Goal: Find specific page/section: Find specific page/section

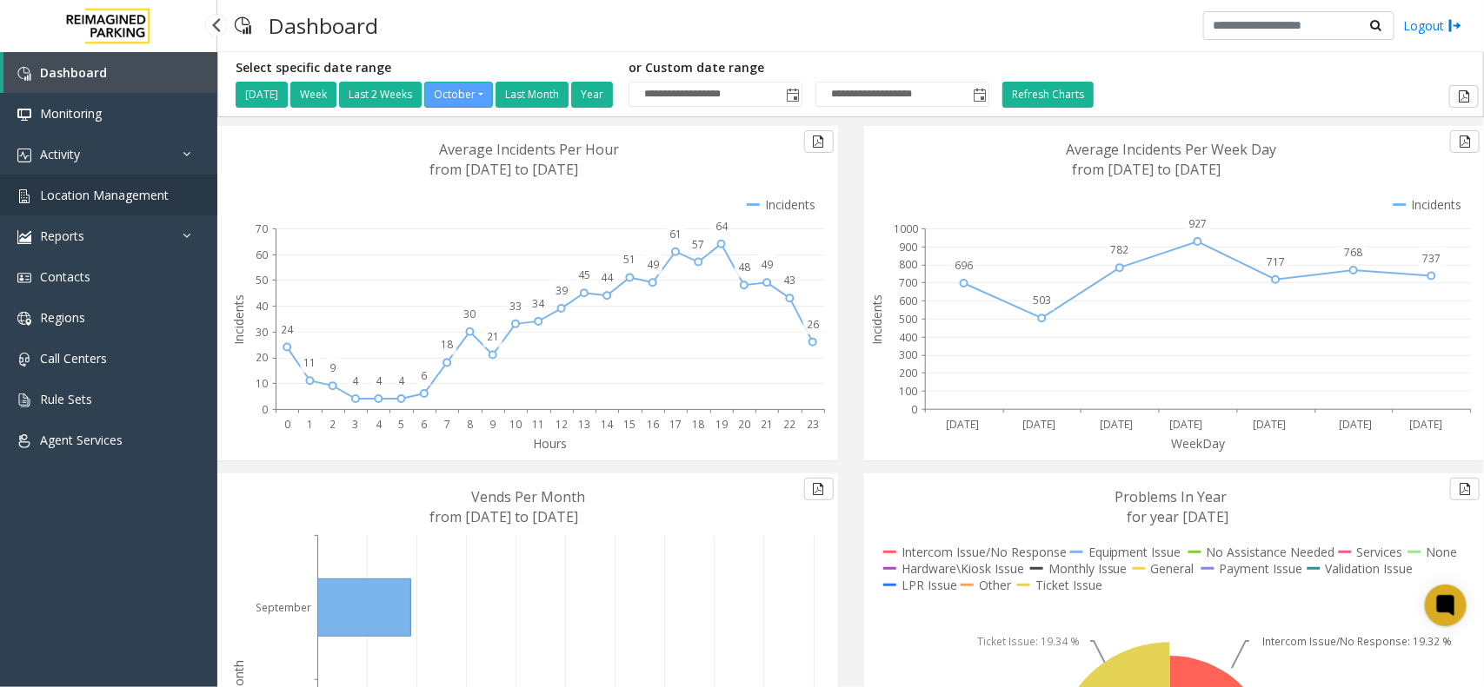
click at [126, 187] on span "Location Management" at bounding box center [104, 195] width 129 height 17
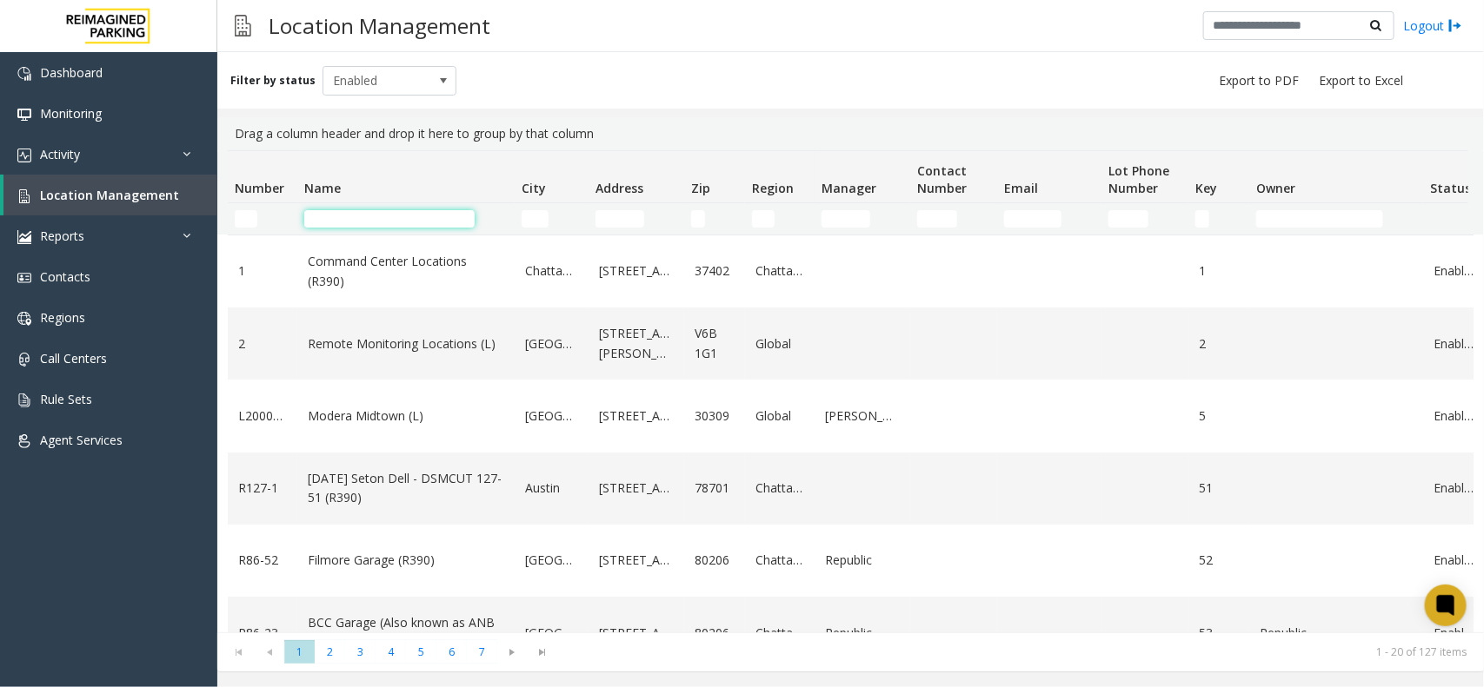
click at [428, 218] on input "Name Filter" at bounding box center [389, 218] width 170 height 17
click at [387, 222] on input "Name Filter" at bounding box center [389, 218] width 170 height 17
type input "*"
click at [380, 220] on input "Name Filter" at bounding box center [389, 218] width 170 height 17
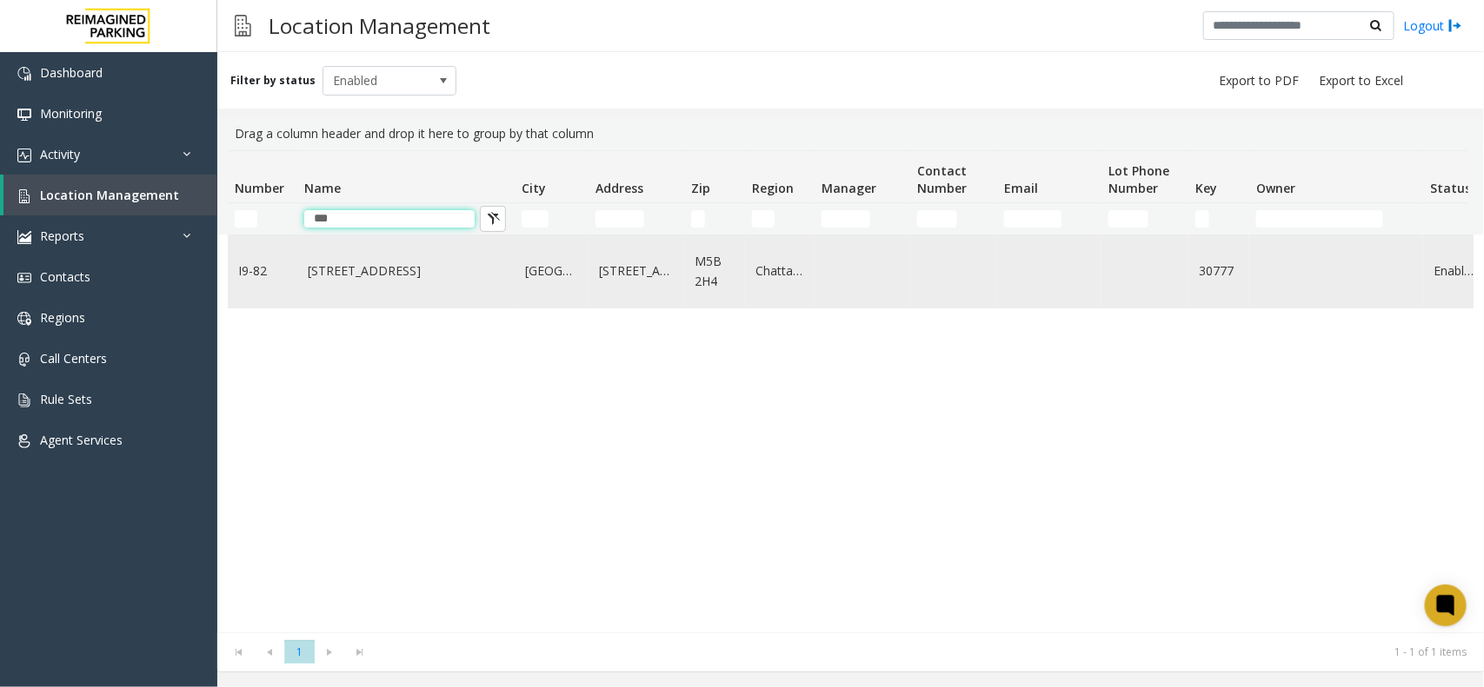
type input "***"
click at [405, 275] on link "777 Bay St. (I)" at bounding box center [406, 271] width 196 height 19
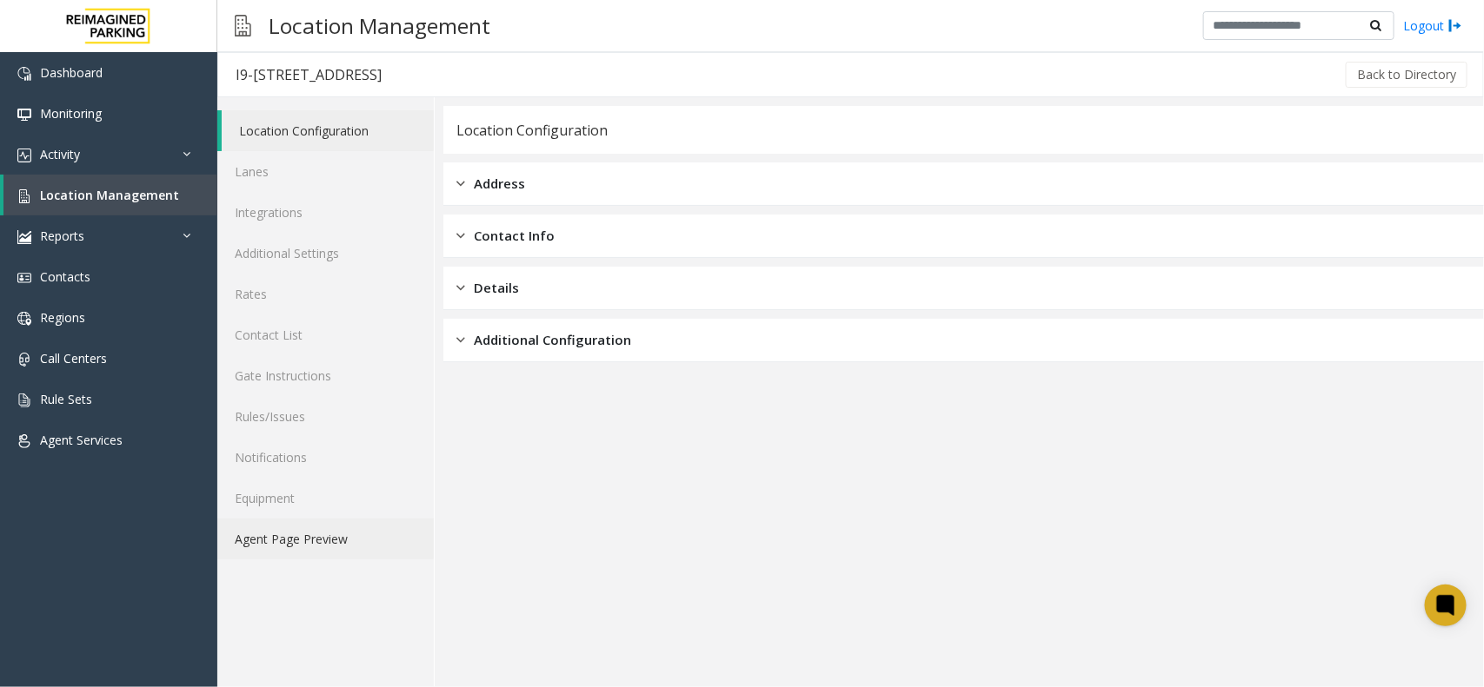
click at [306, 523] on link "Agent Page Preview" at bounding box center [325, 539] width 216 height 41
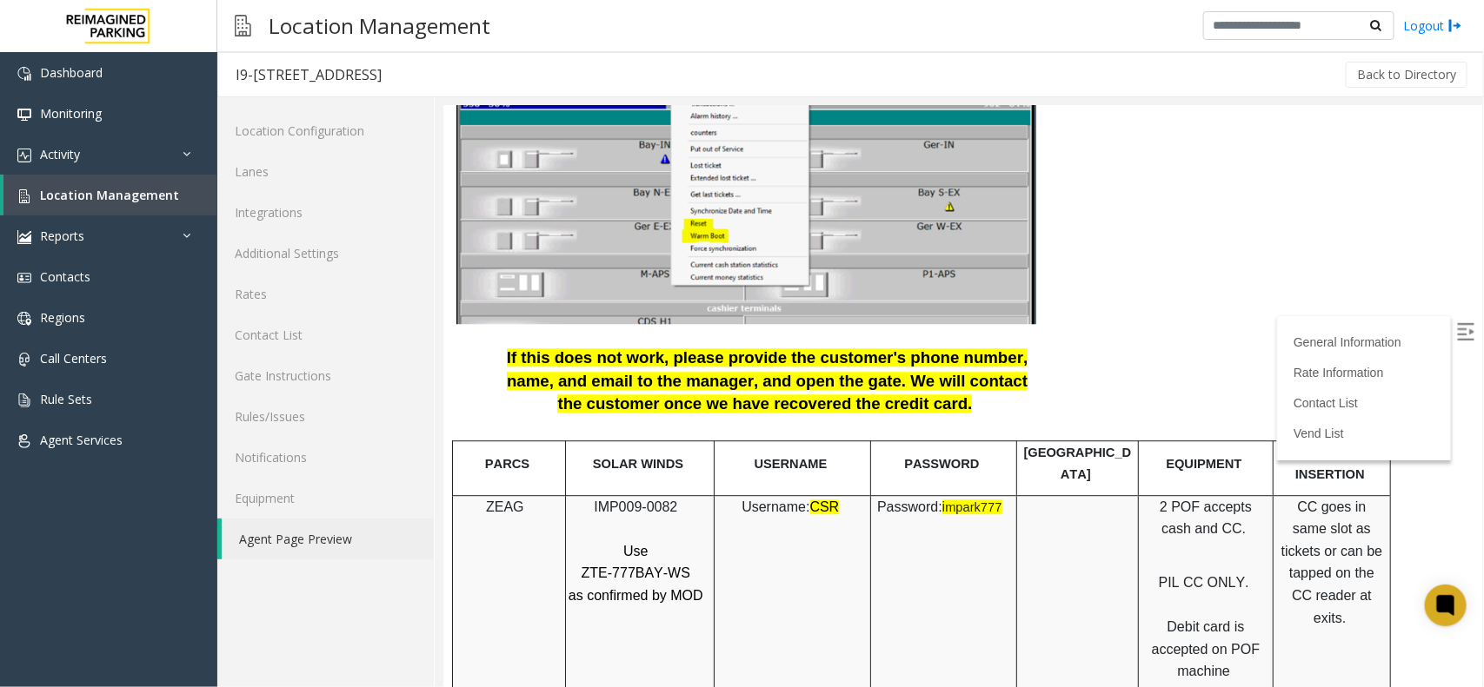
scroll to position [1955, 0]
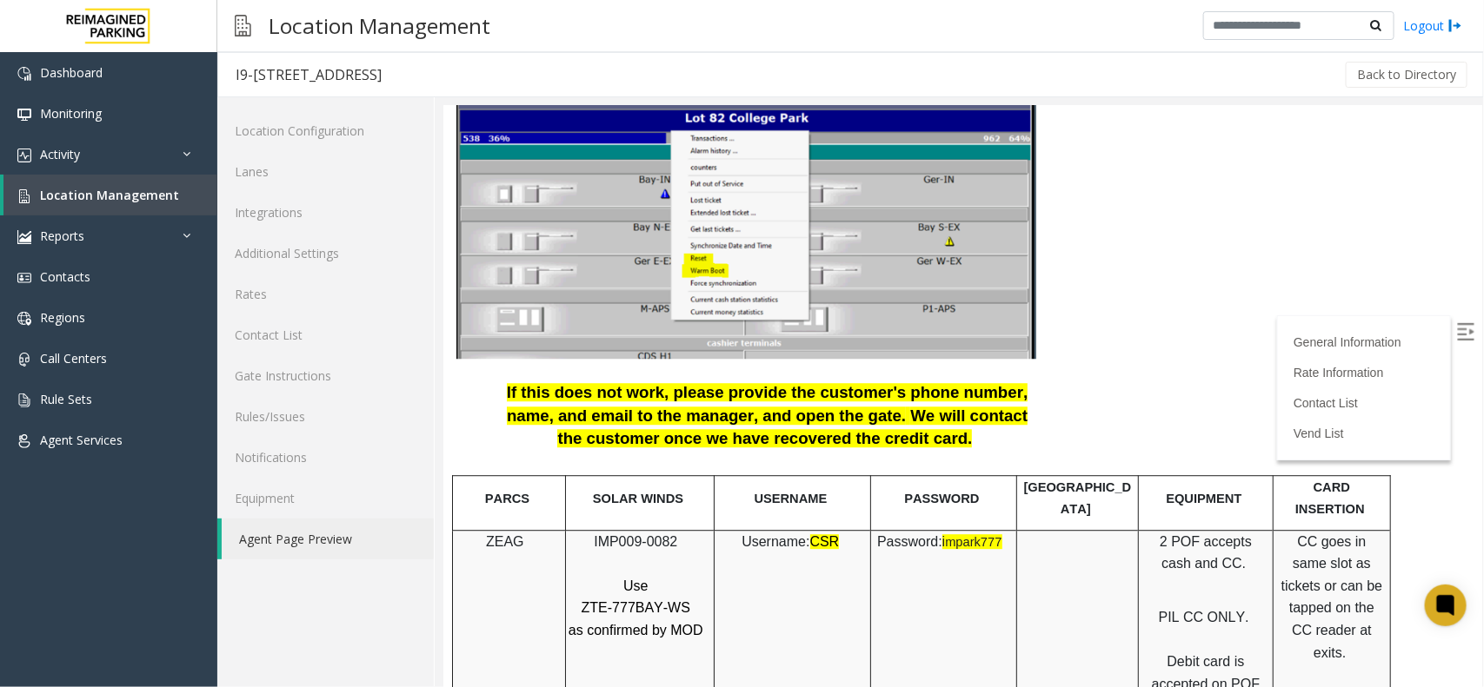
click at [641, 534] on span "IMP009-0082" at bounding box center [634, 541] width 83 height 15
click at [639, 534] on span "IMP009-0082" at bounding box center [634, 541] width 83 height 15
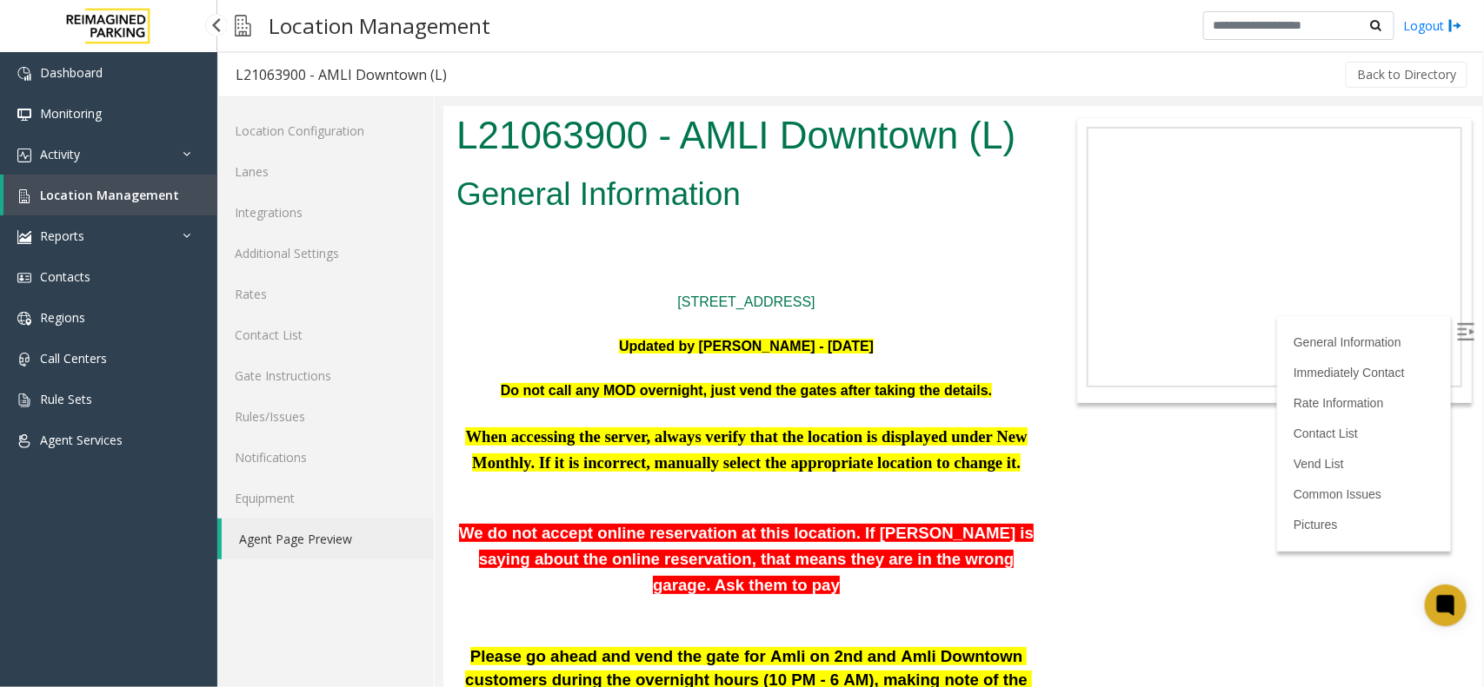
click at [91, 206] on link "Location Management" at bounding box center [110, 195] width 214 height 41
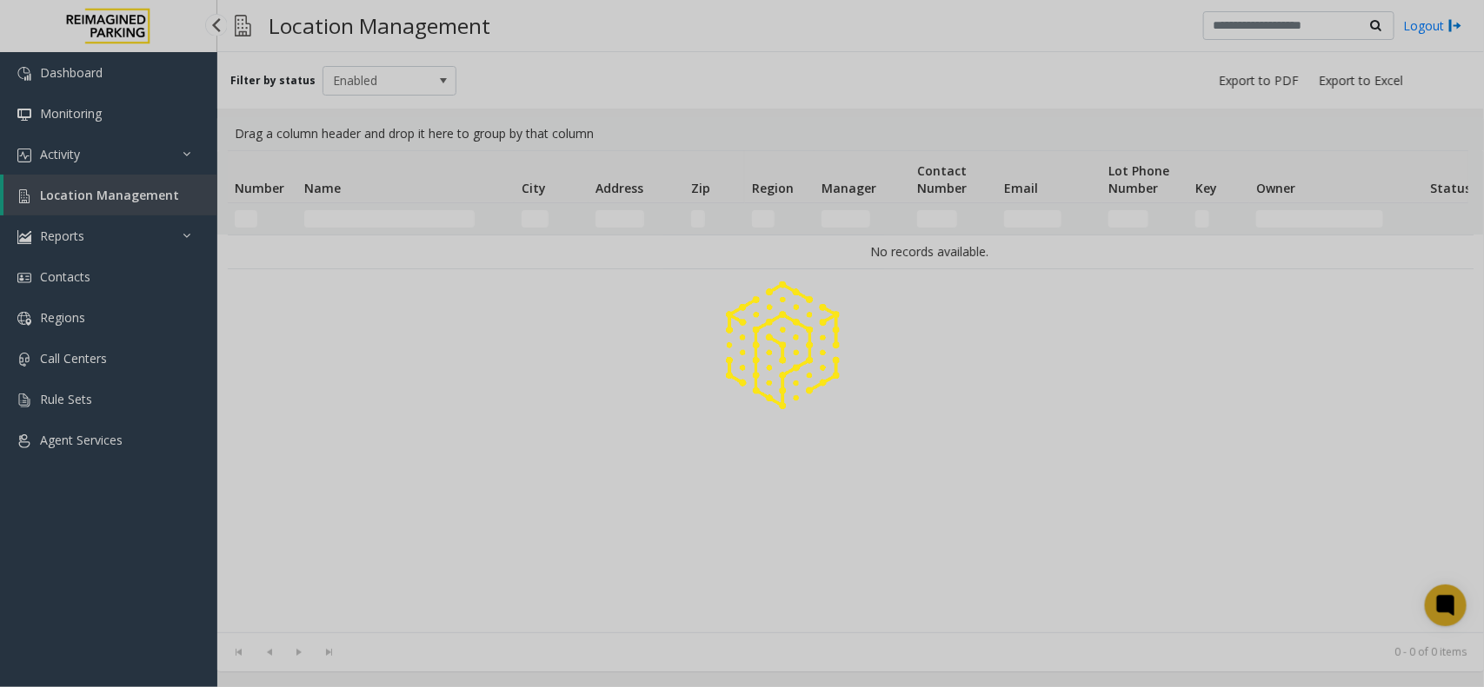
click at [91, 206] on div at bounding box center [742, 343] width 1484 height 687
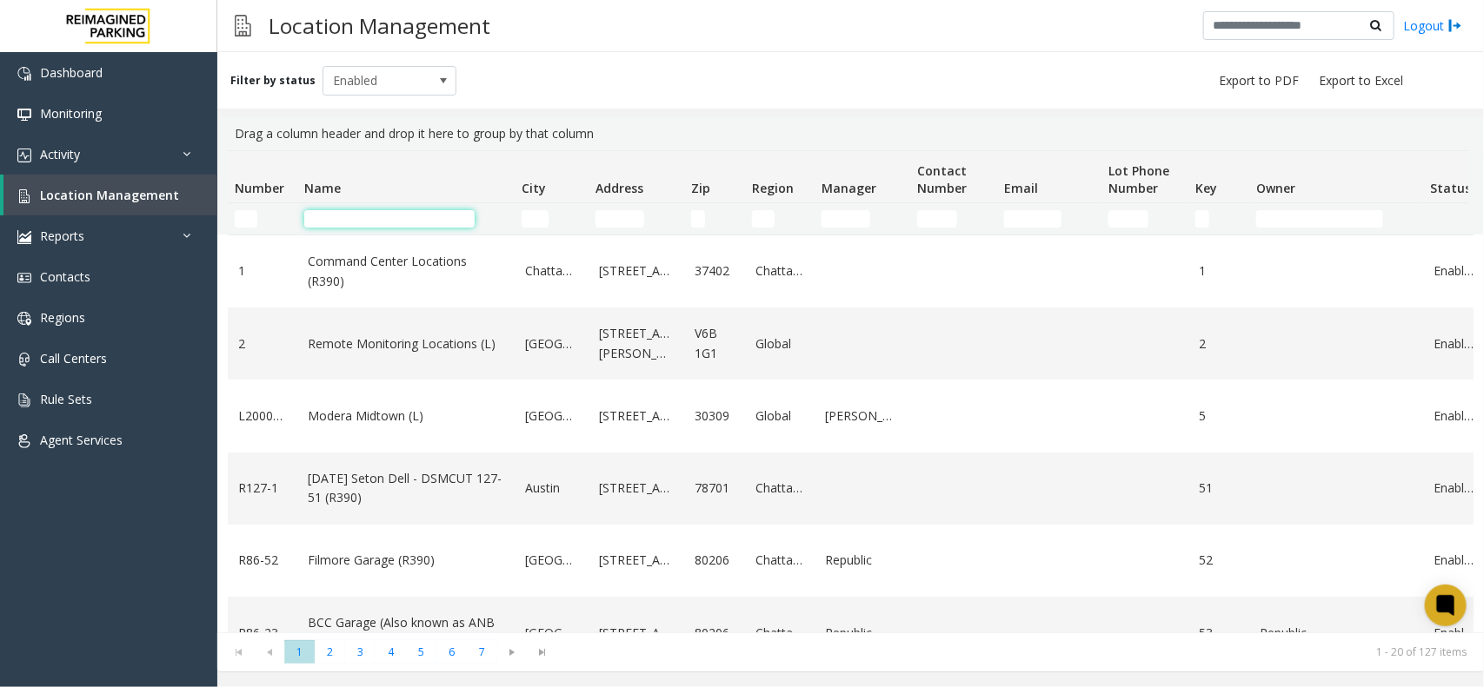
click at [323, 214] on input "Name Filter" at bounding box center [389, 218] width 170 height 17
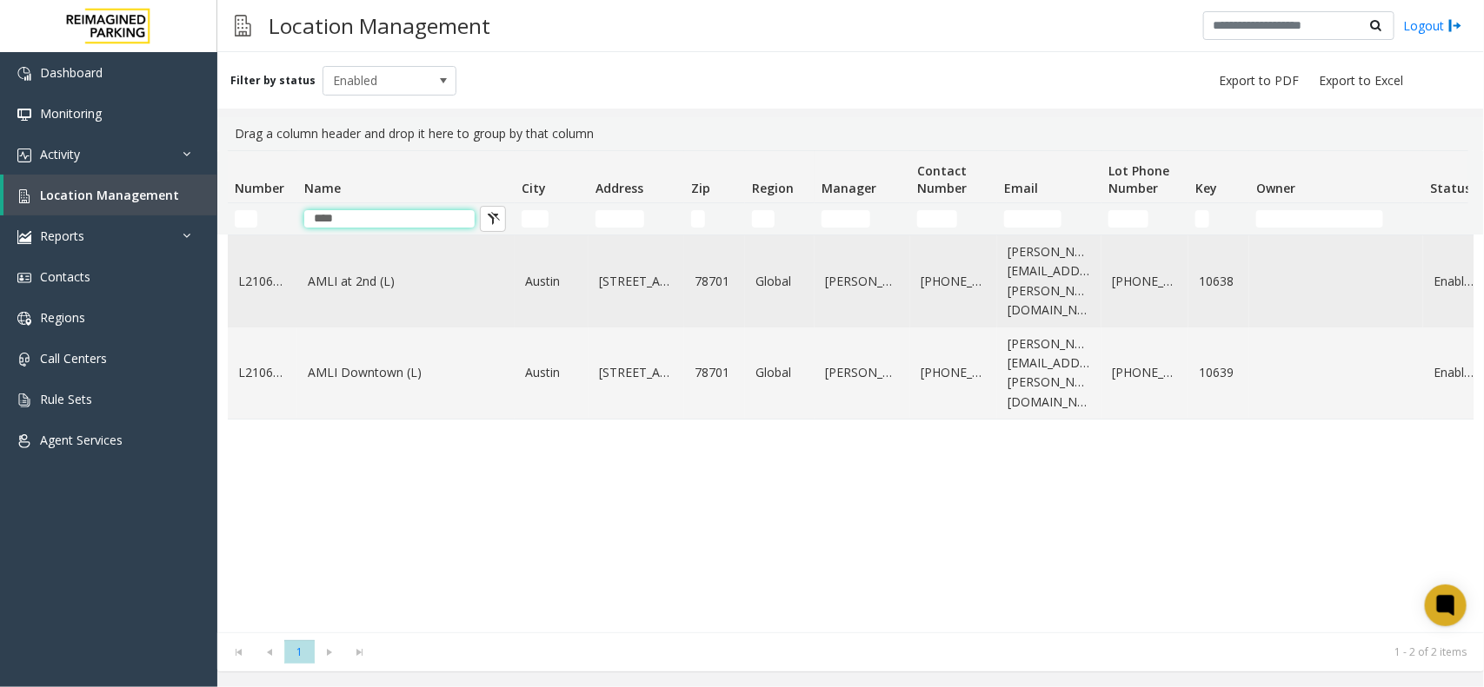
type input "****"
click at [363, 272] on link "AMLI at 2nd (L)" at bounding box center [406, 281] width 196 height 19
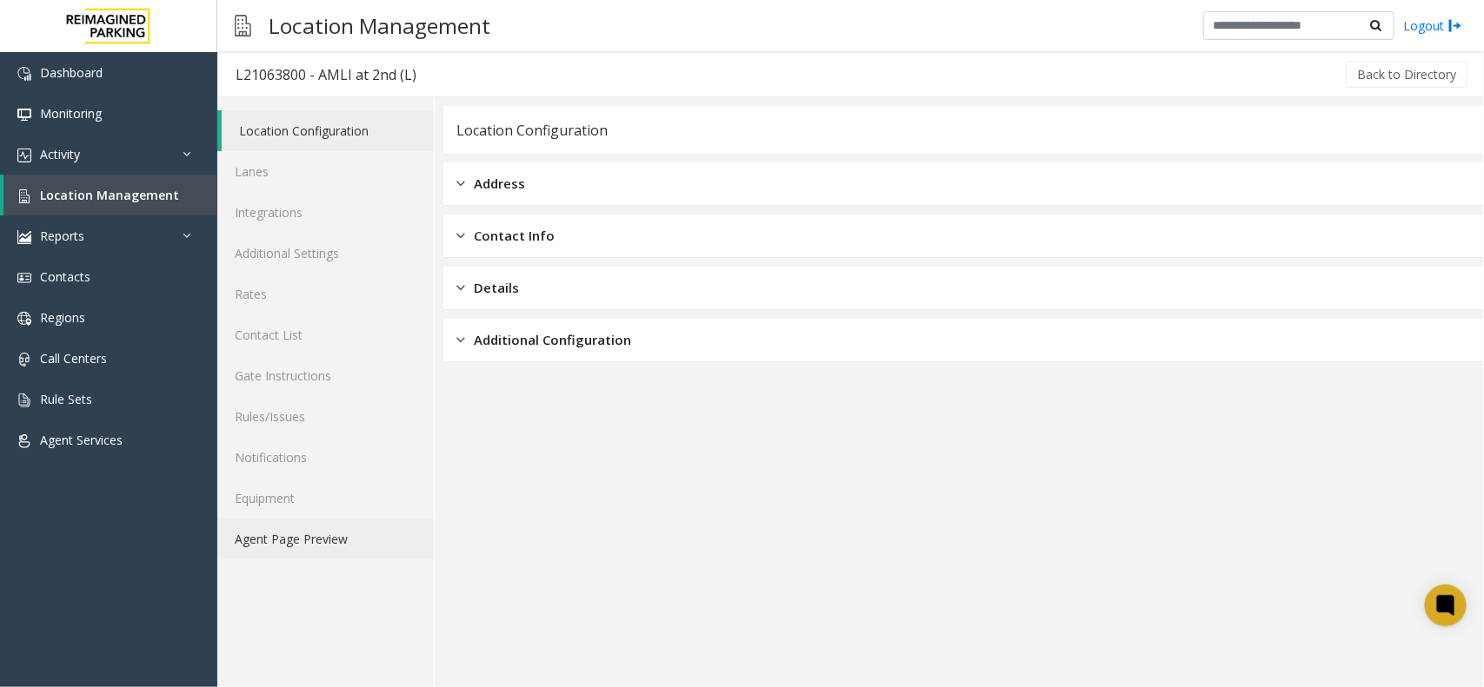
click at [300, 550] on link "Agent Page Preview" at bounding box center [325, 539] width 216 height 41
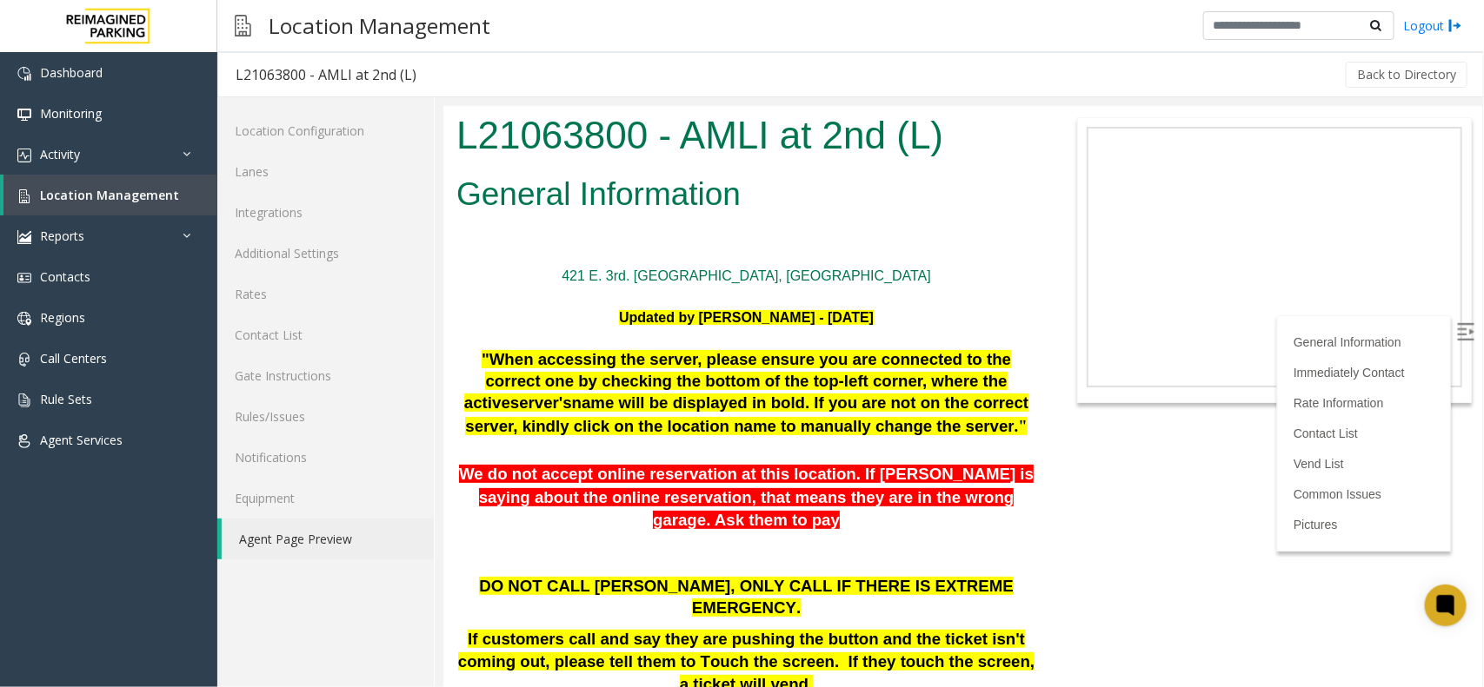
scroll to position [760, 0]
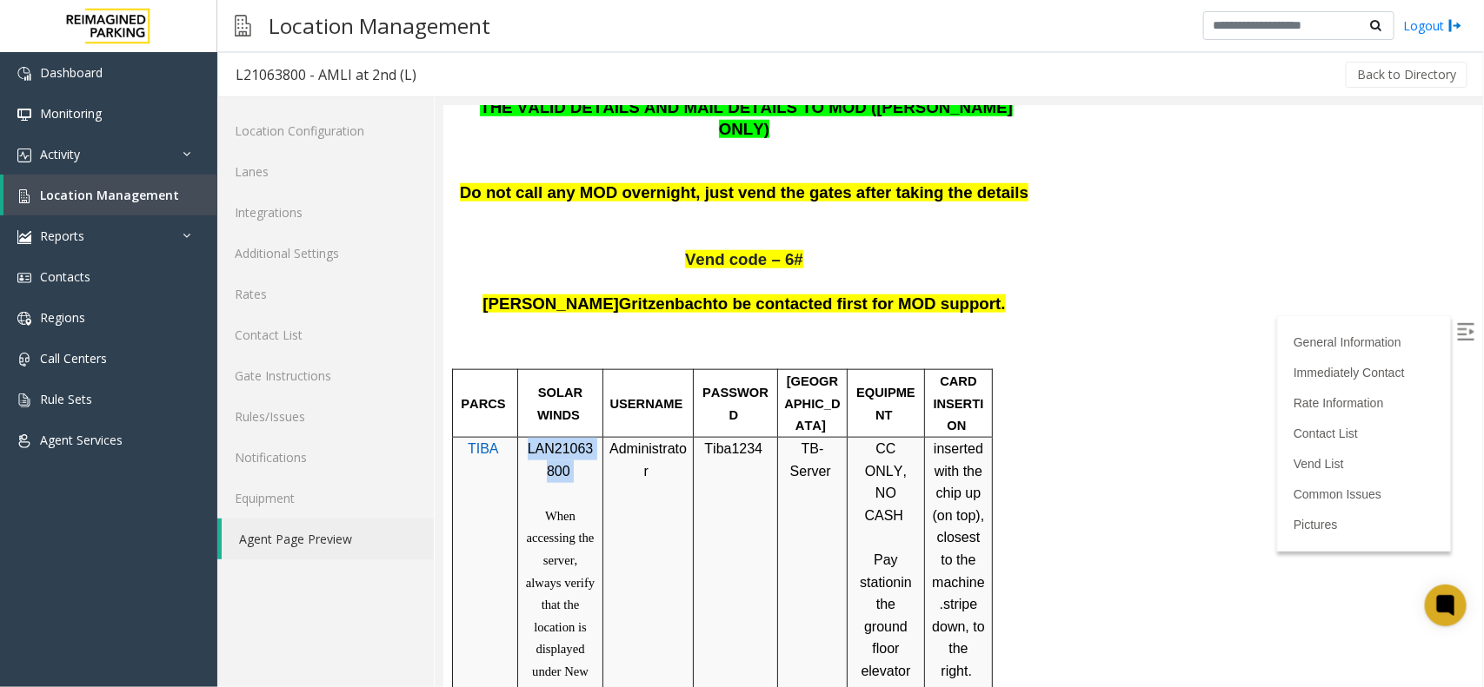
drag, startPoint x: 527, startPoint y: 362, endPoint x: 573, endPoint y: 385, distance: 51.7
click at [573, 437] on p "LAN21063800" at bounding box center [559, 459] width 72 height 44
copy p "LAN21063800"
click at [748, 449] on td "Tiba1234" at bounding box center [735, 638] width 84 height 402
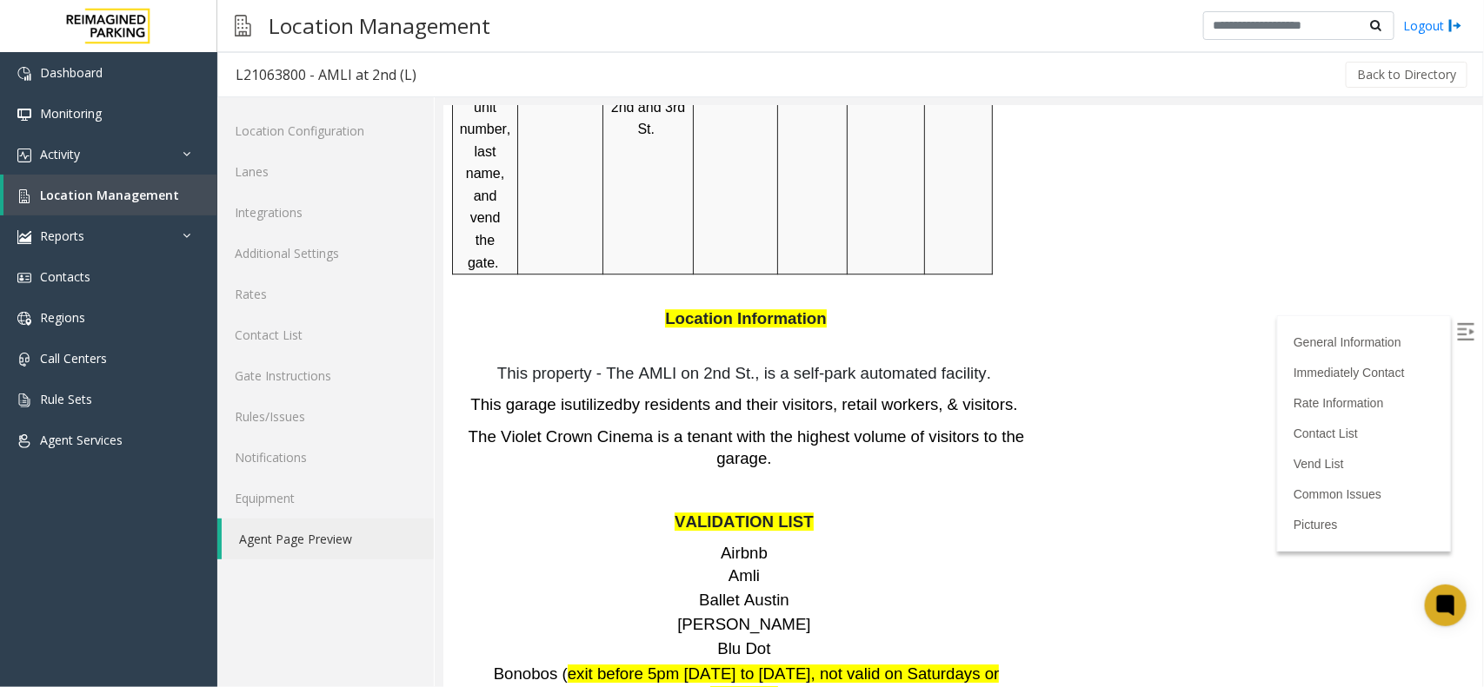
scroll to position [2173, 0]
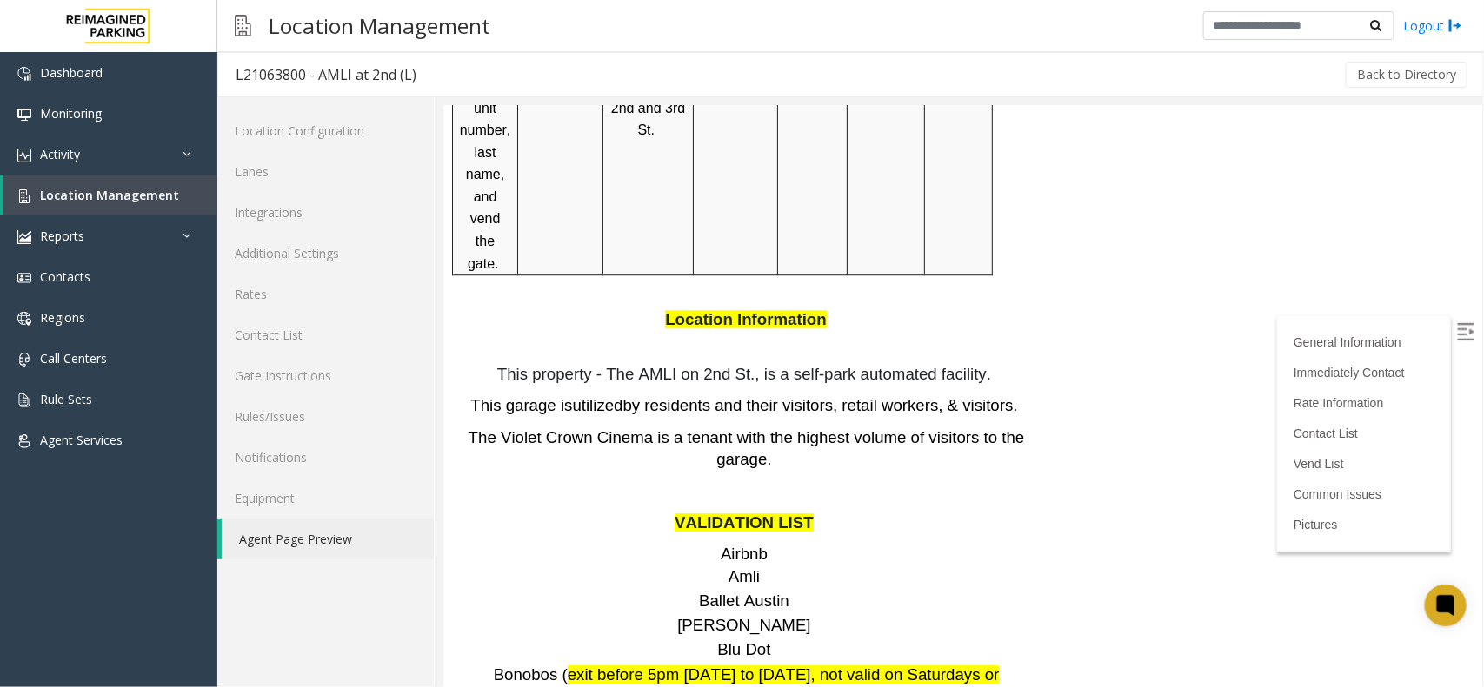
click at [744, 567] on span "Amli" at bounding box center [742, 576] width 31 height 18
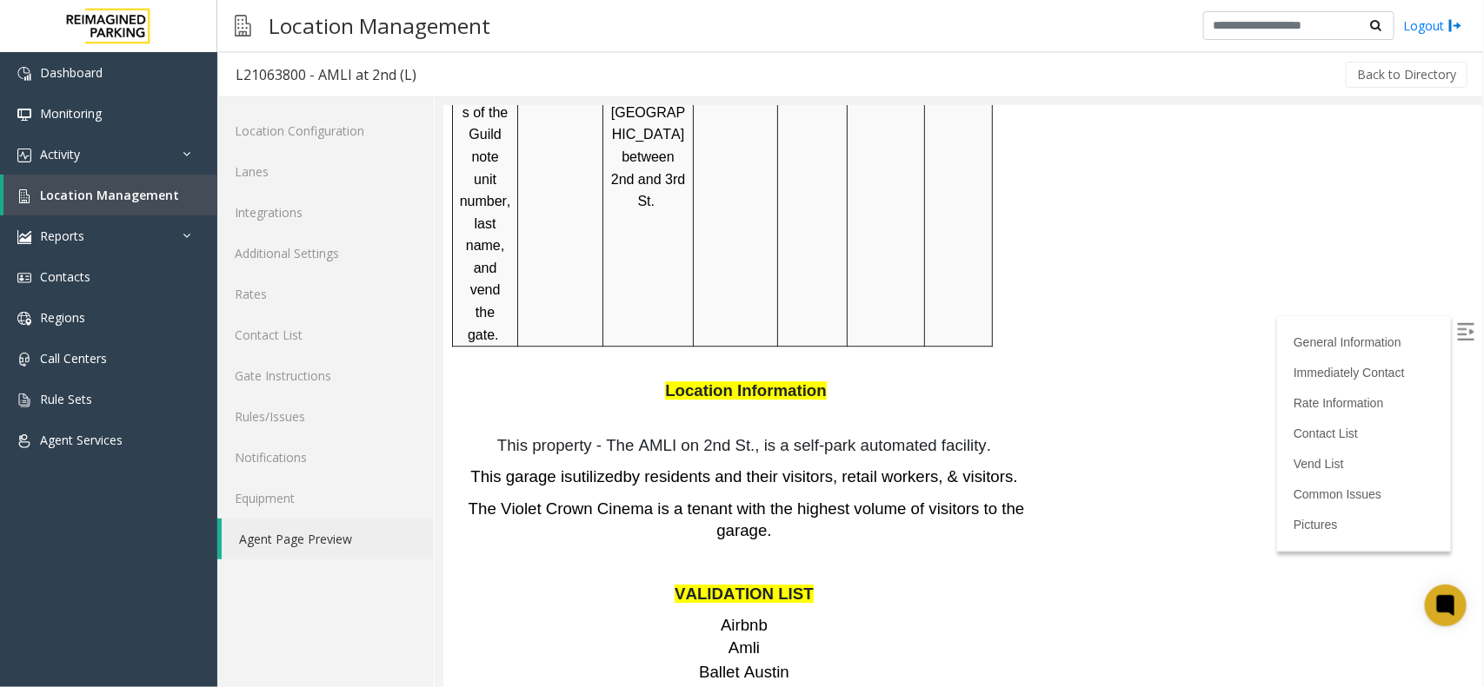
scroll to position [2064, 0]
